Goal: Task Accomplishment & Management: Manage account settings

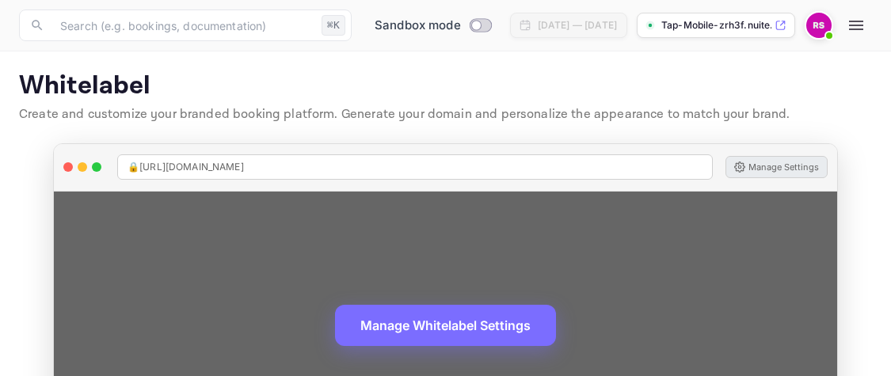
click at [792, 168] on button "Manage Settings" at bounding box center [776, 167] width 102 height 22
click at [771, 166] on button "Manage Settings" at bounding box center [776, 167] width 102 height 22
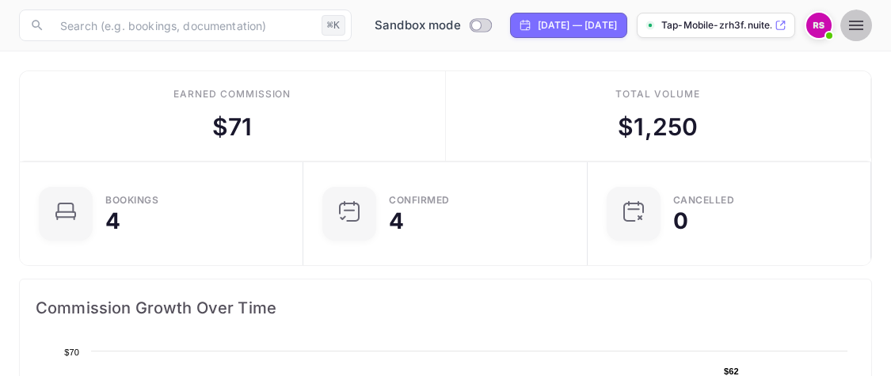
click at [855, 24] on icon "button" at bounding box center [856, 25] width 19 height 19
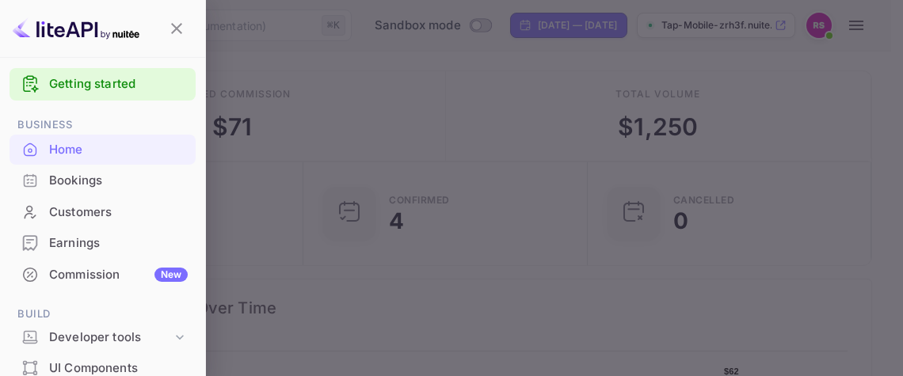
scroll to position [24, 0]
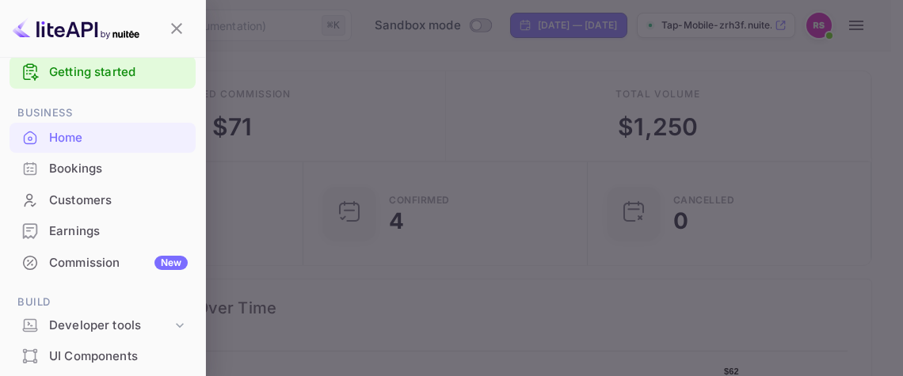
click at [70, 237] on div "Earnings" at bounding box center [118, 232] width 139 height 18
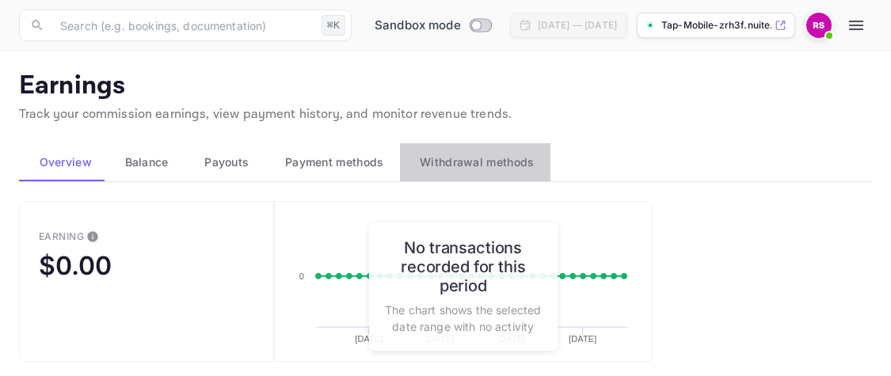
click at [466, 164] on span "Withdrawal methods" at bounding box center [477, 162] width 114 height 19
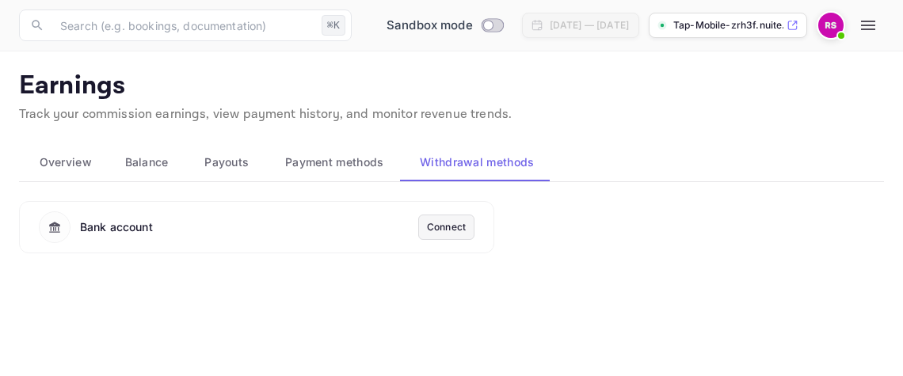
click at [447, 230] on div "Connect" at bounding box center [446, 227] width 39 height 14
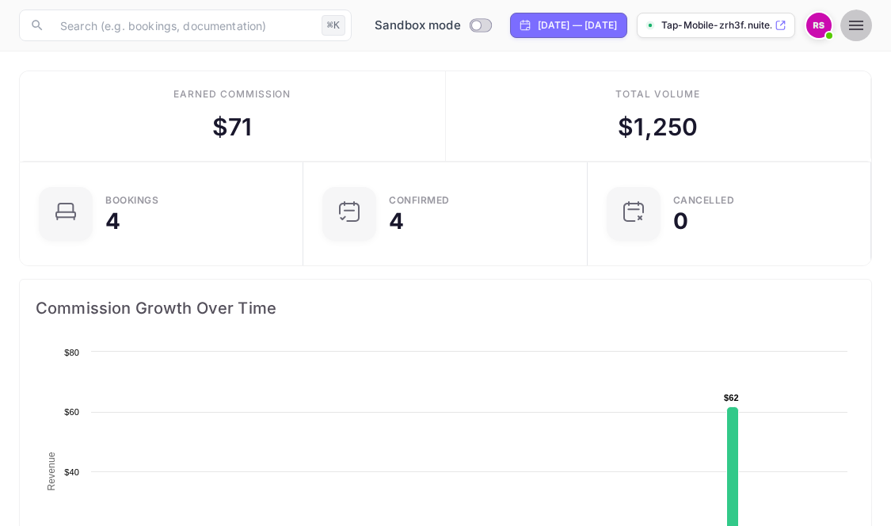
click at [860, 20] on icon "button" at bounding box center [856, 25] width 19 height 19
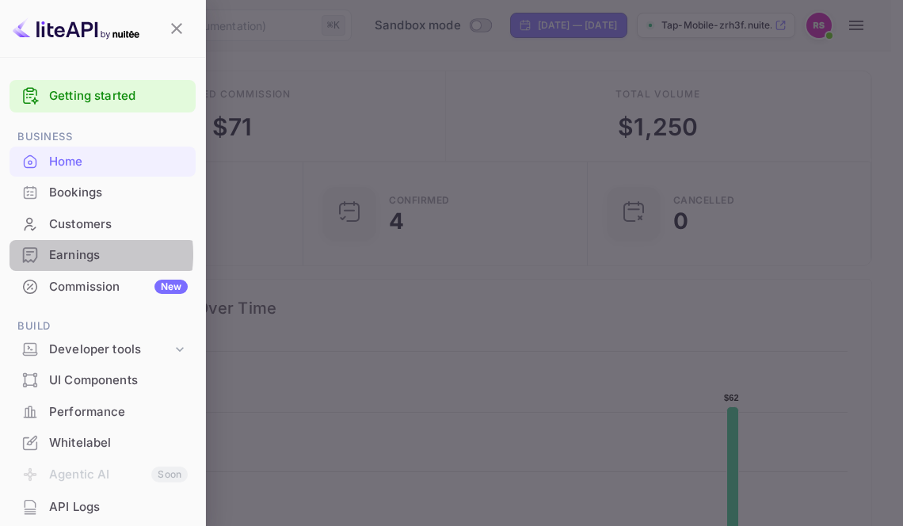
click at [75, 254] on div "Earnings" at bounding box center [118, 255] width 139 height 18
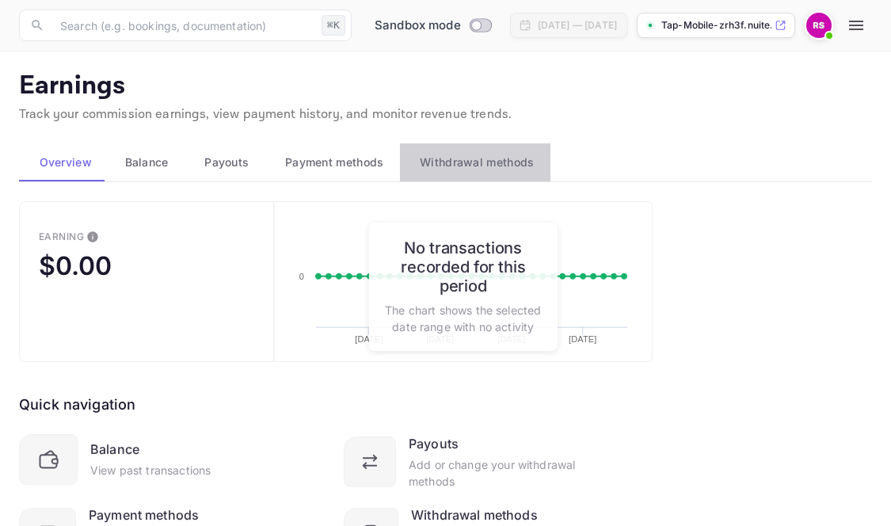
click at [455, 166] on span "Withdrawal methods" at bounding box center [477, 162] width 114 height 19
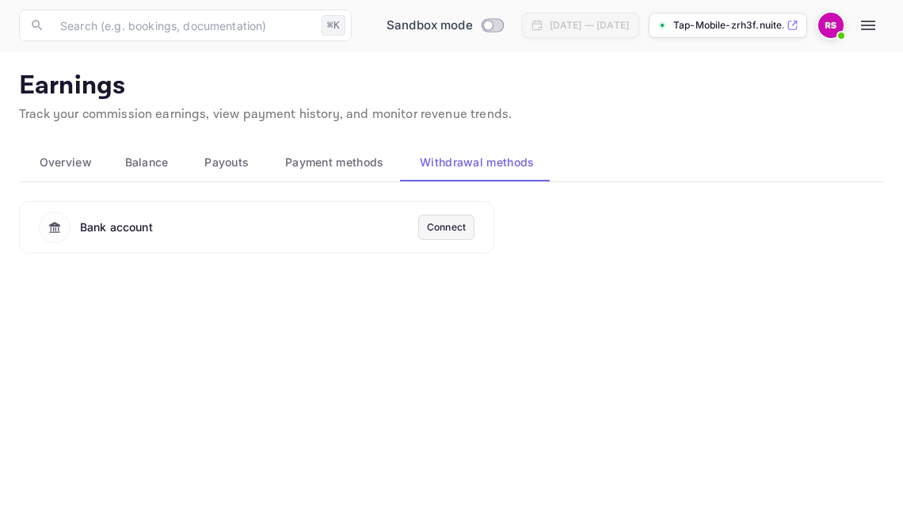
click at [347, 160] on span "Payment methods" at bounding box center [334, 162] width 99 height 19
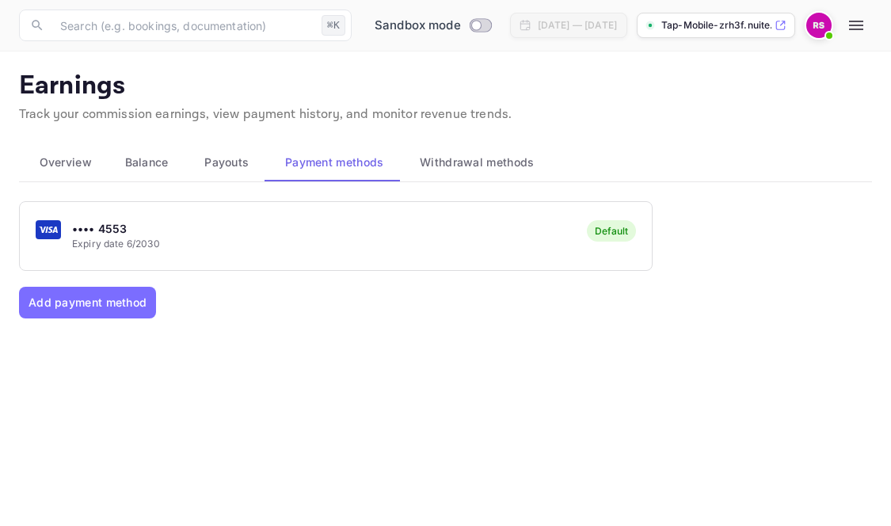
click at [234, 159] on span "Payouts" at bounding box center [226, 162] width 44 height 19
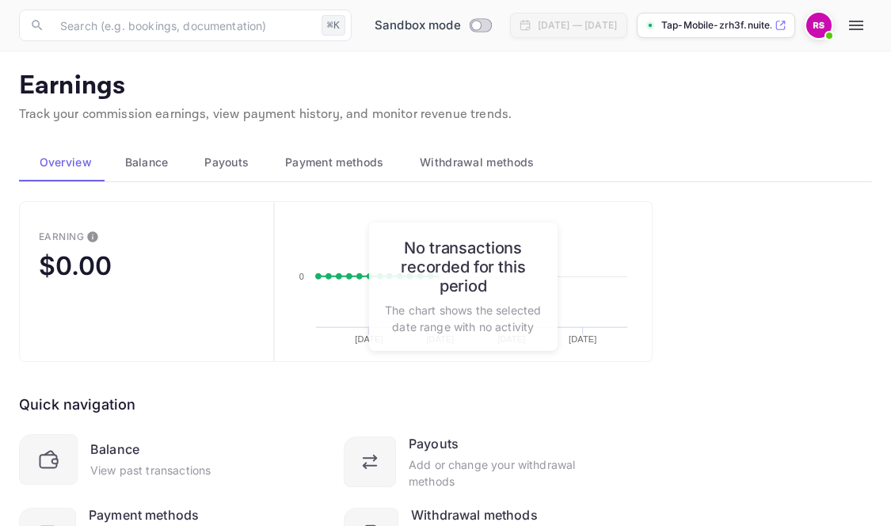
click at [149, 159] on span "Balance" at bounding box center [147, 162] width 44 height 19
